Goal: Task Accomplishment & Management: Manage account settings

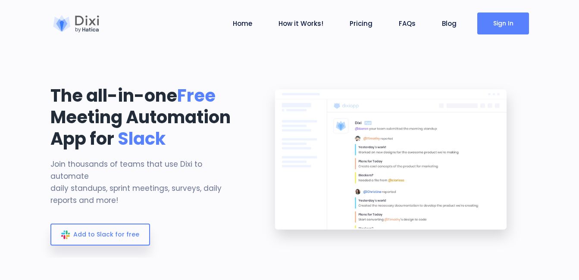
click at [503, 30] on link "Sign In" at bounding box center [504, 24] width 52 height 22
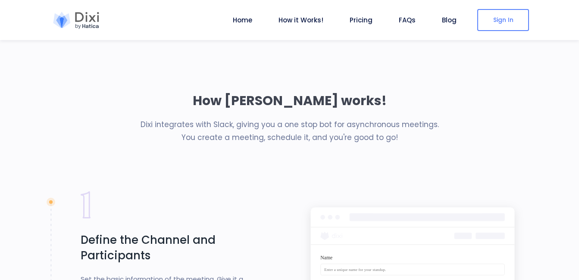
scroll to position [643, 0]
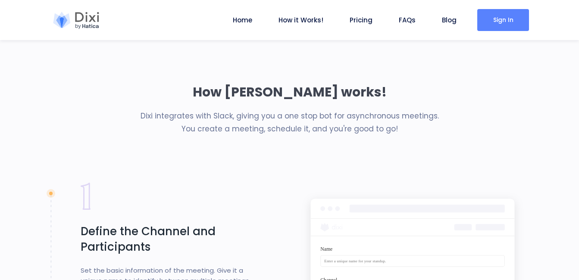
click at [496, 18] on link "Sign In" at bounding box center [504, 20] width 52 height 22
